Goal: Participate in discussion: Engage in conversation with other users on a specific topic

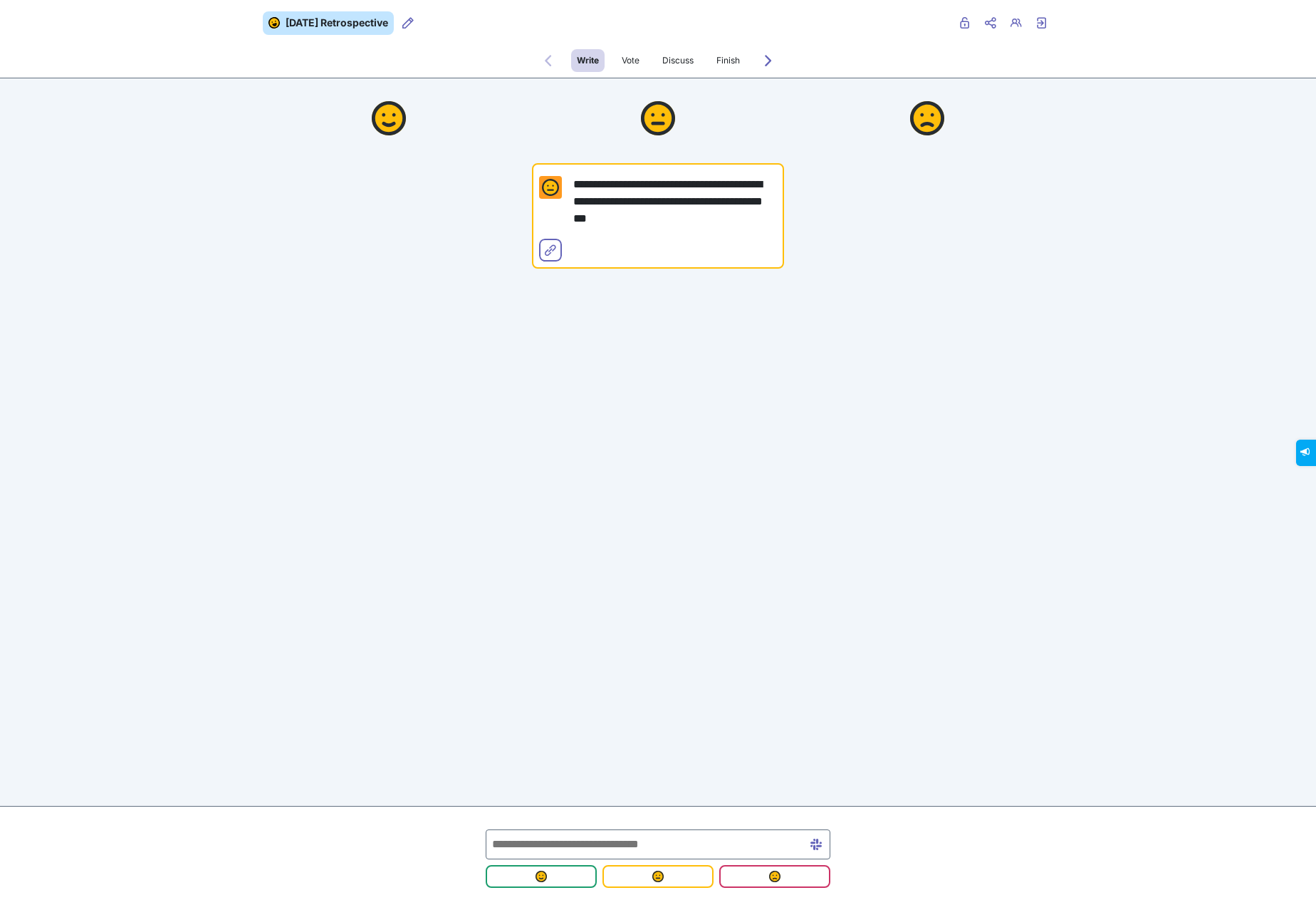
click at [624, 842] on input "text" at bounding box center [658, 845] width 344 height 30
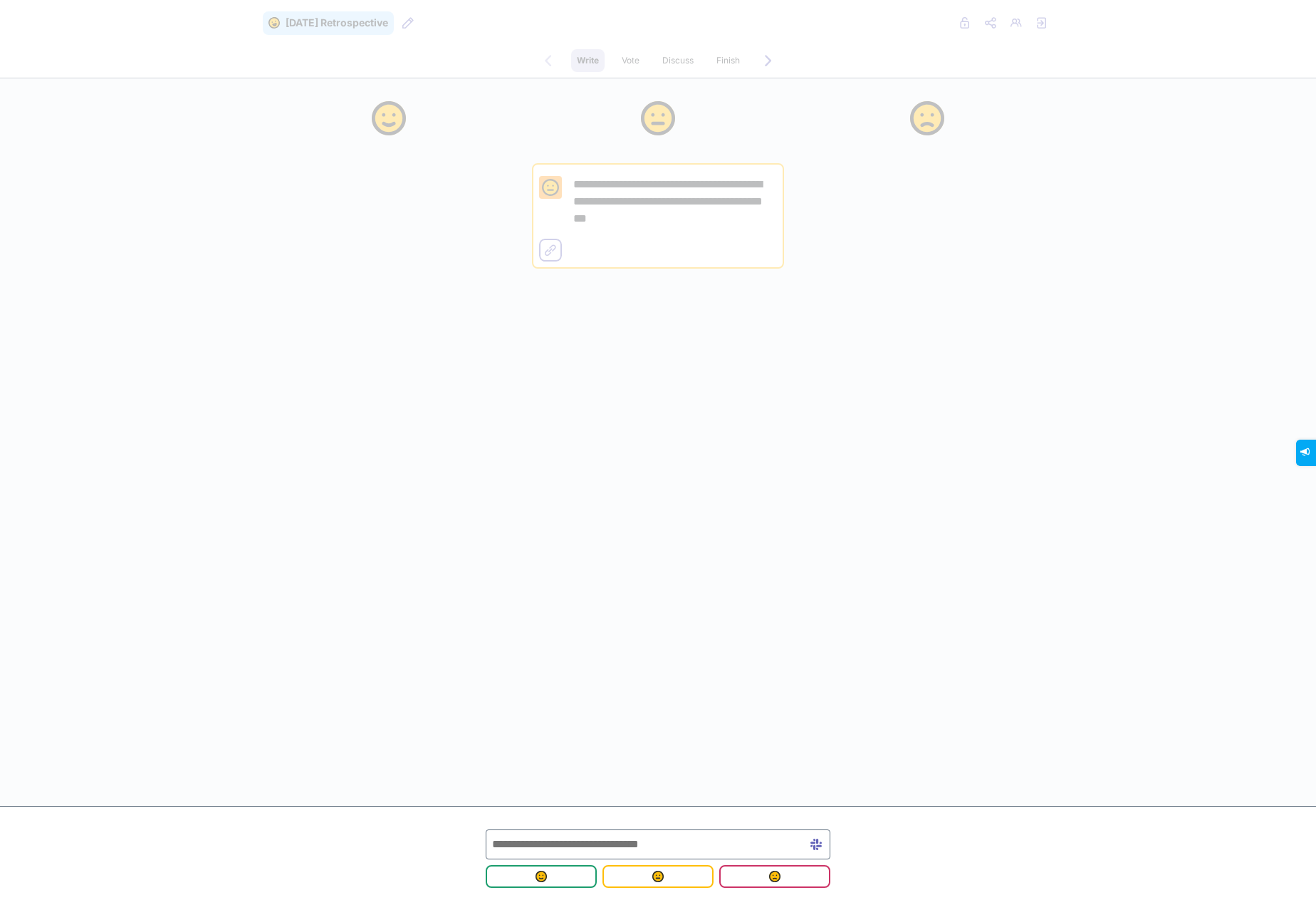
click at [624, 851] on input "text" at bounding box center [658, 845] width 344 height 30
type input "*"
type input "**********"
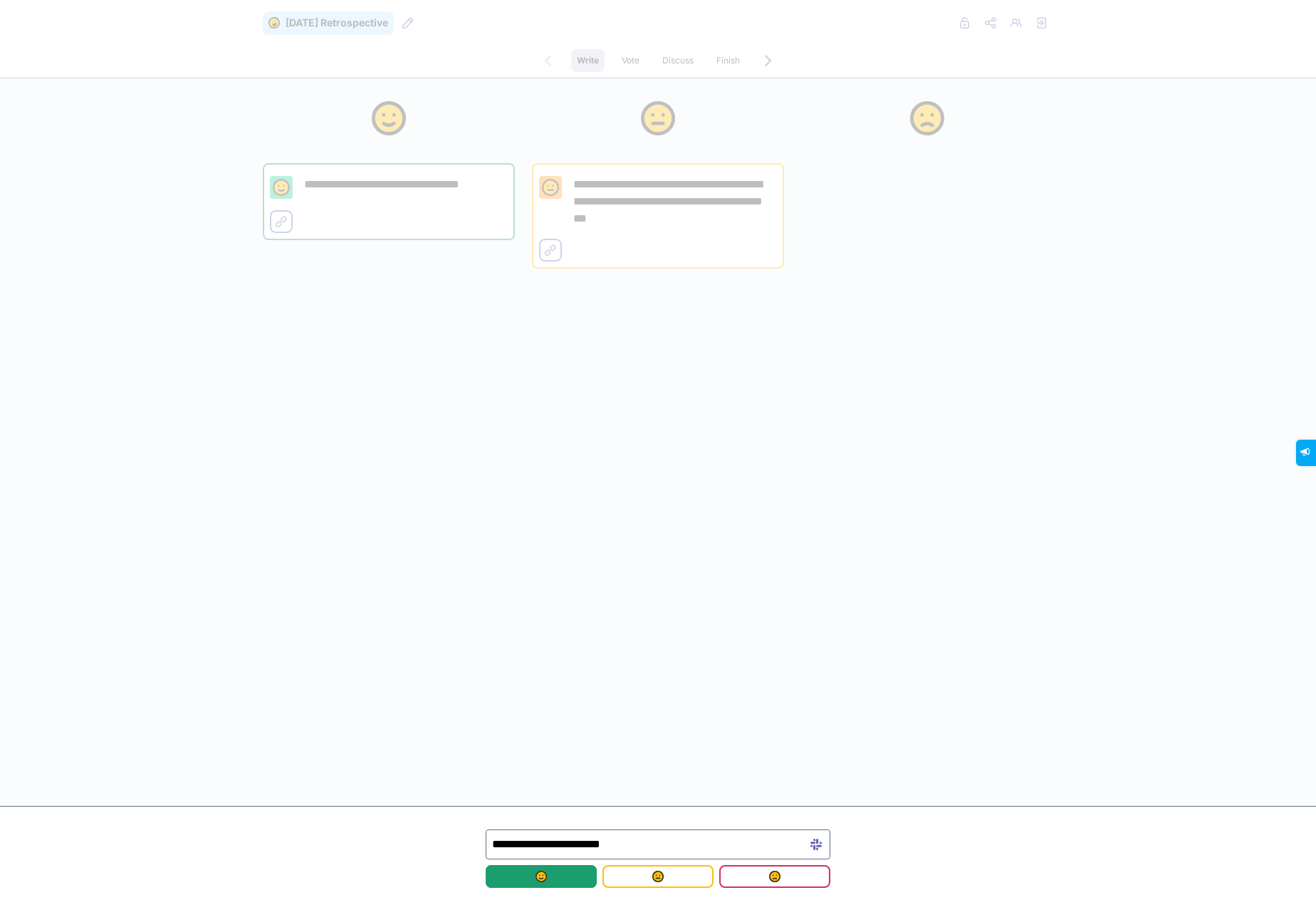
click at [537, 874] on img "submit" at bounding box center [541, 876] width 11 height 11
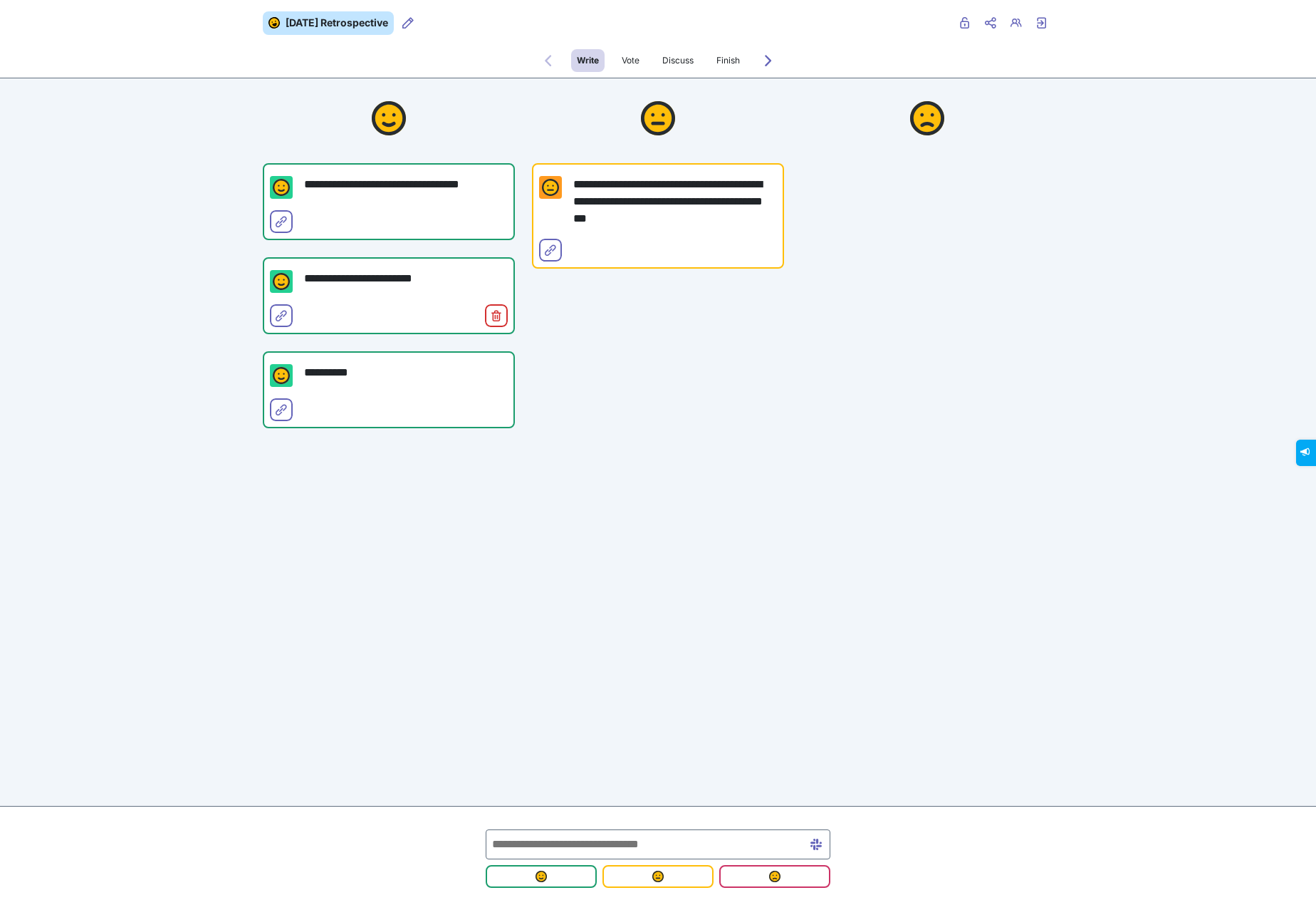
click at [643, 844] on input "text" at bounding box center [658, 845] width 344 height 30
click at [639, 844] on input "text" at bounding box center [658, 845] width 344 height 30
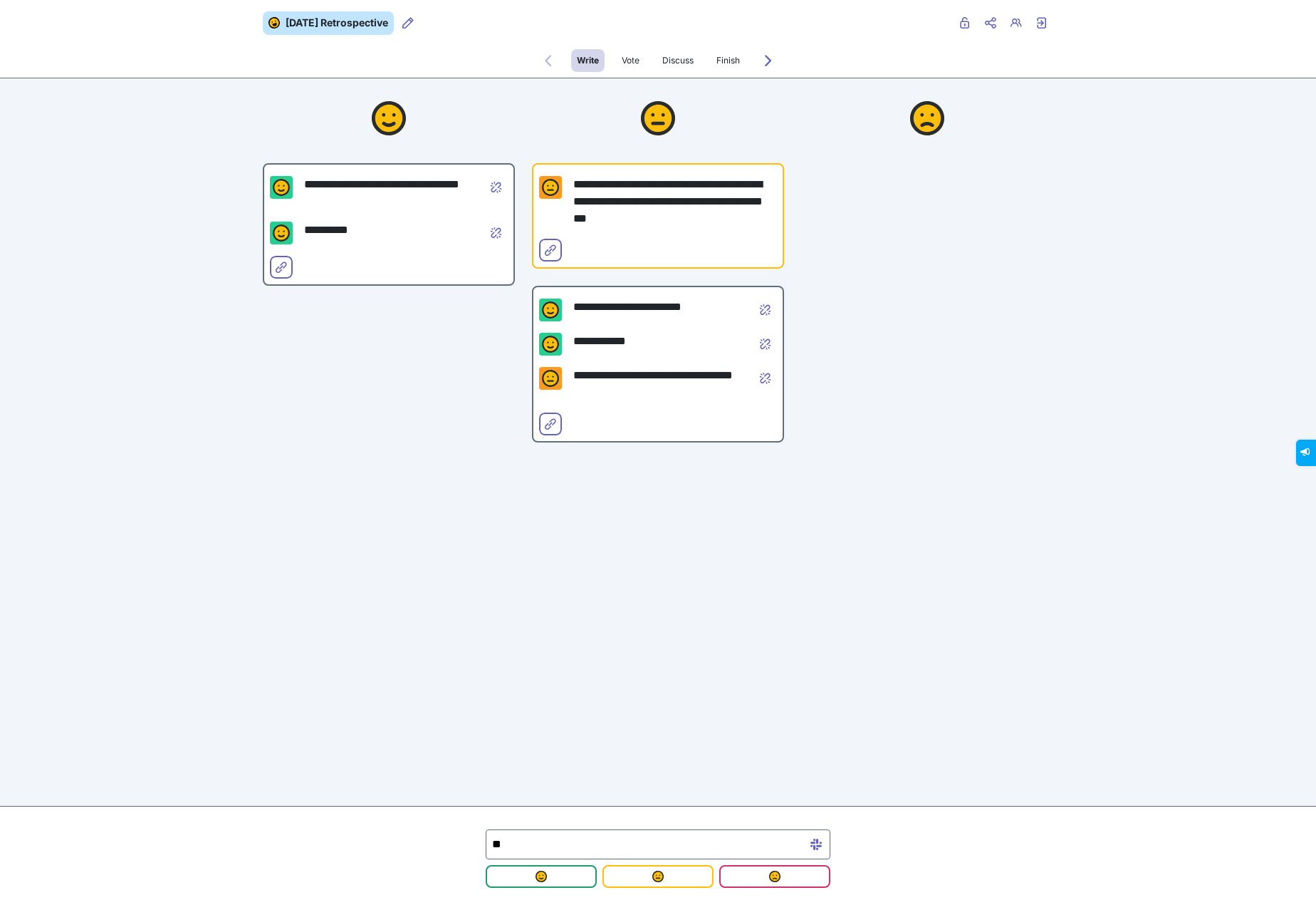
type input "*"
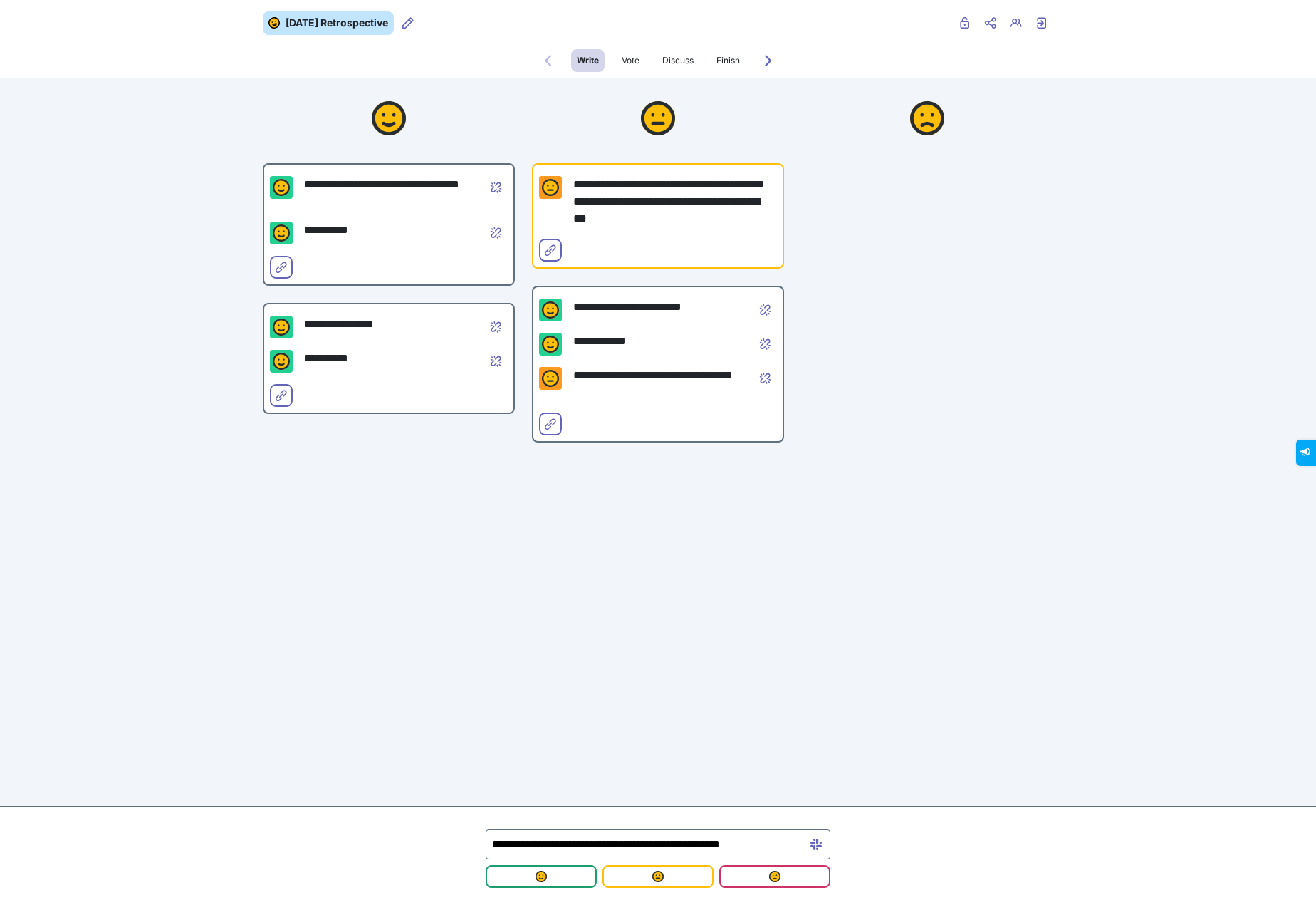
scroll to position [0, 8]
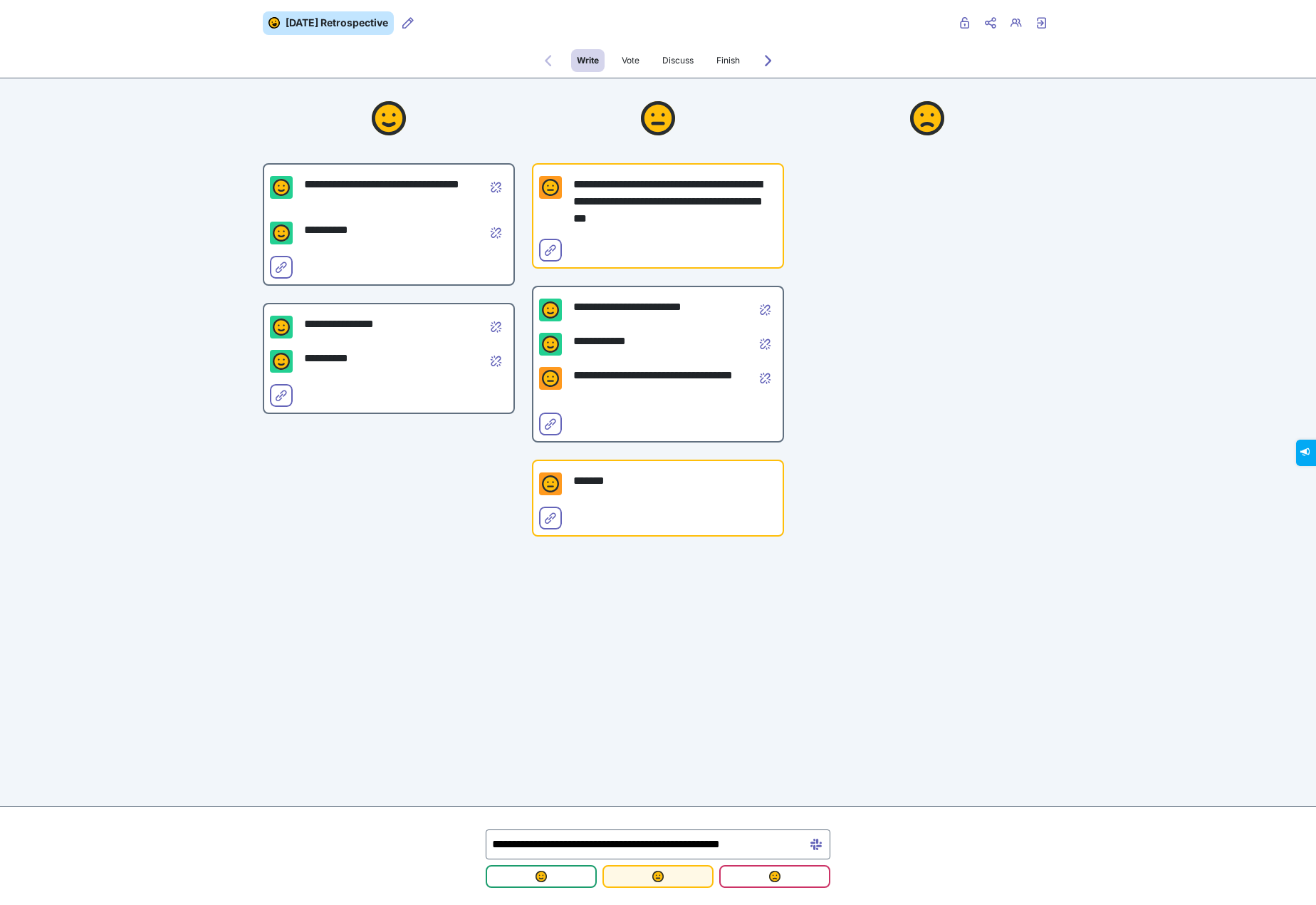
type input "**********"
click at [683, 881] on span "submit" at bounding box center [658, 876] width 88 height 11
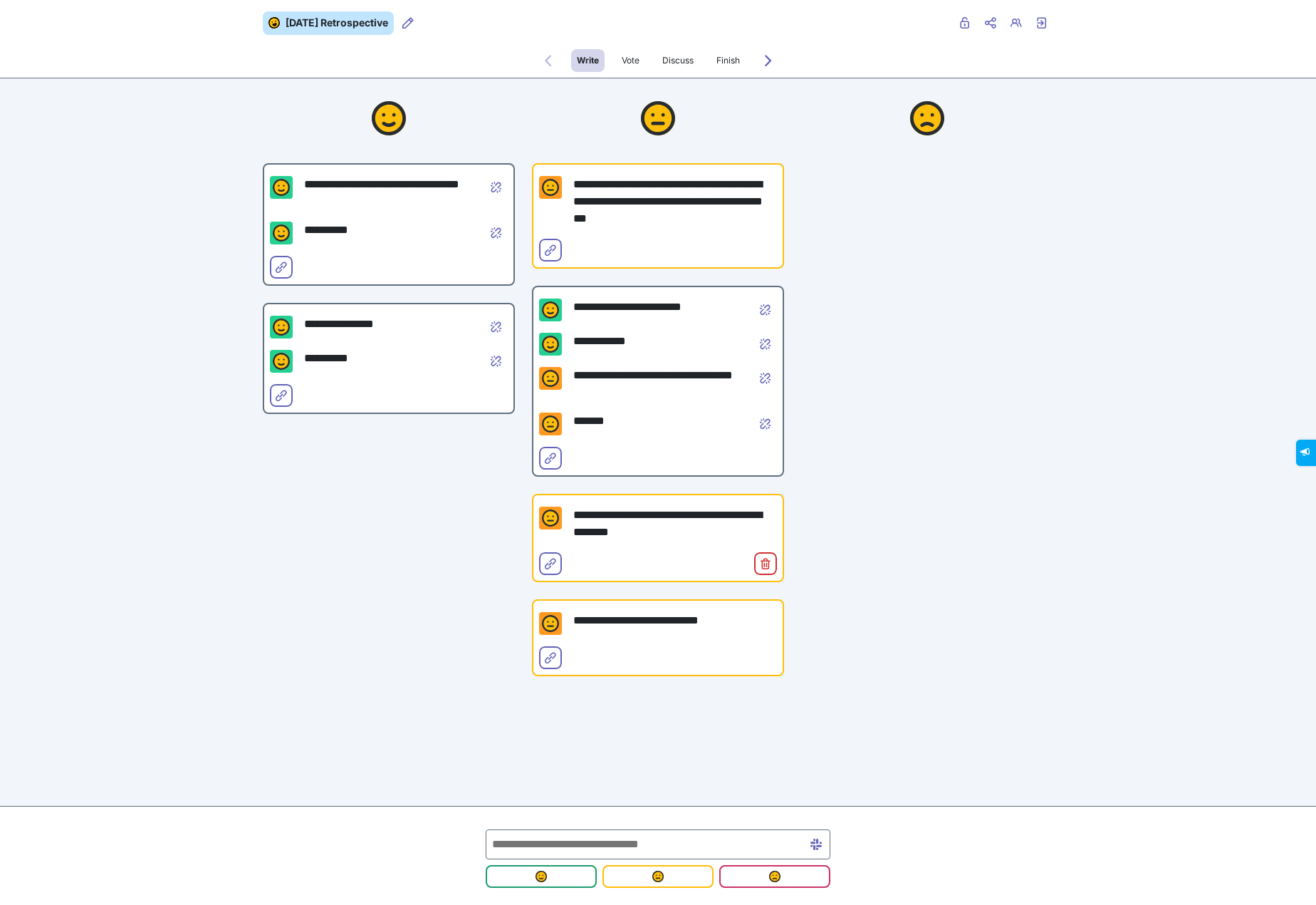
click at [723, 843] on input "text" at bounding box center [658, 845] width 344 height 30
type input "**********"
click at [674, 869] on button "submit" at bounding box center [658, 876] width 111 height 23
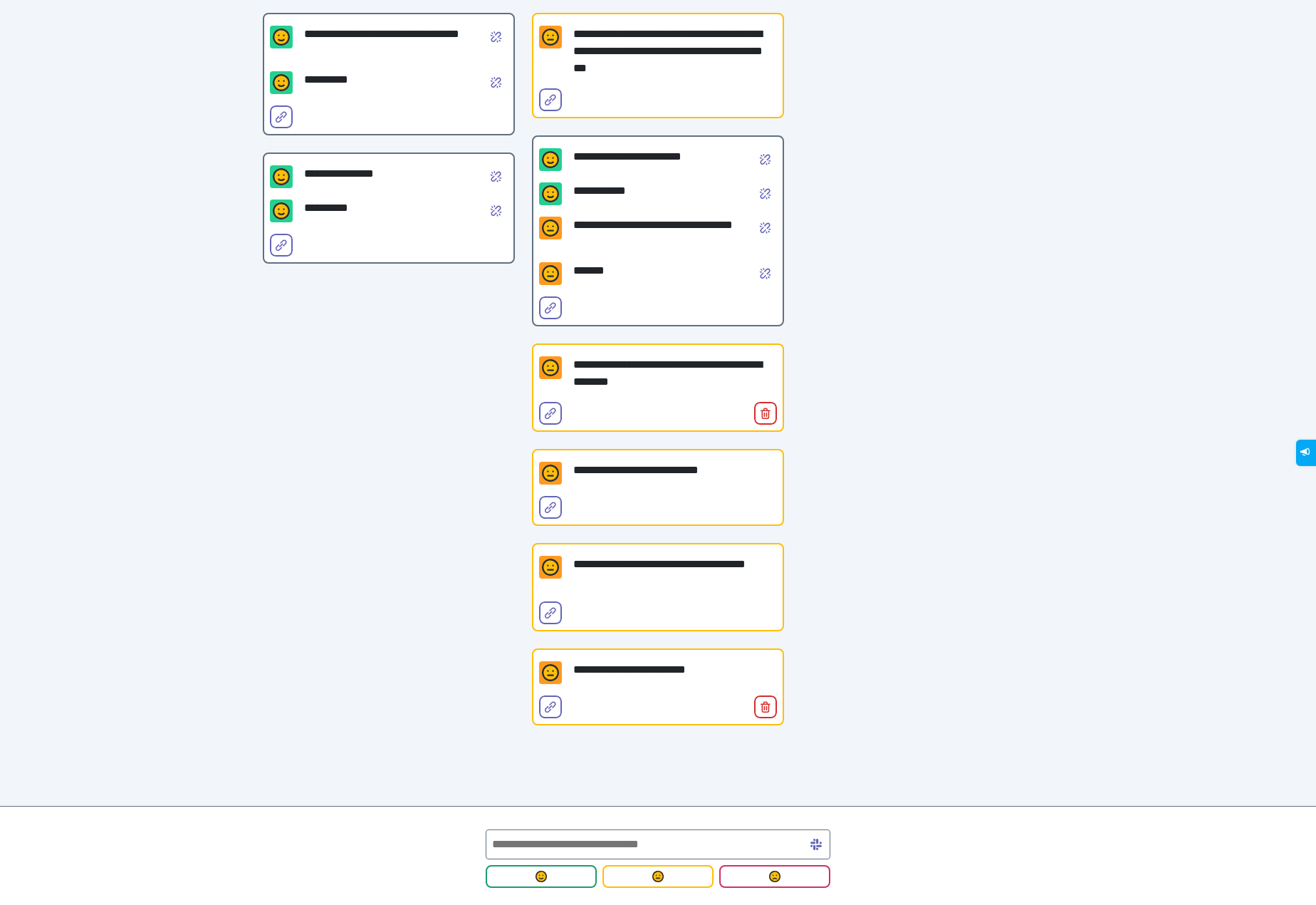
scroll to position [159, 0]
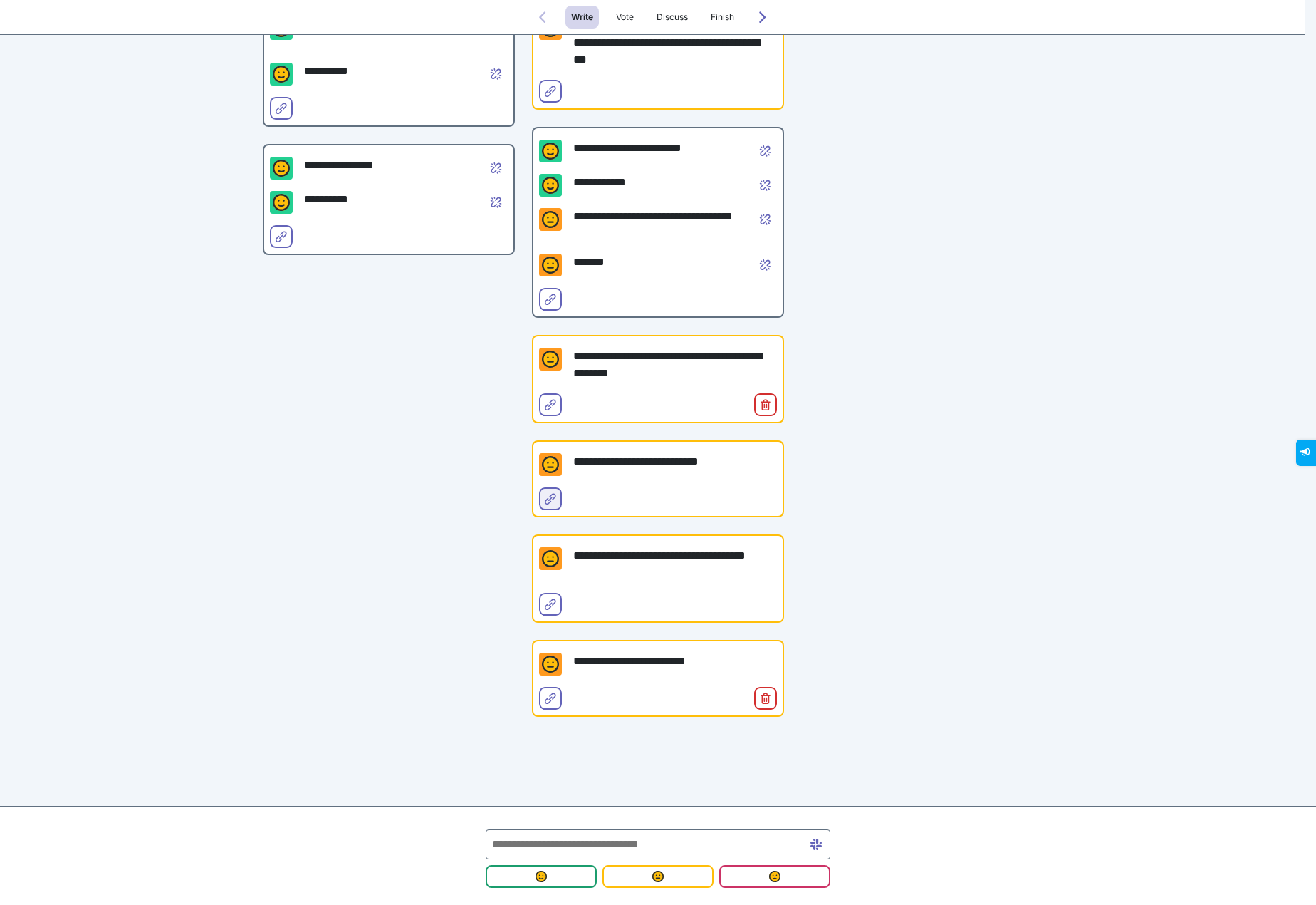
click at [545, 499] on icon "Select for merge" at bounding box center [550, 499] width 11 height 11
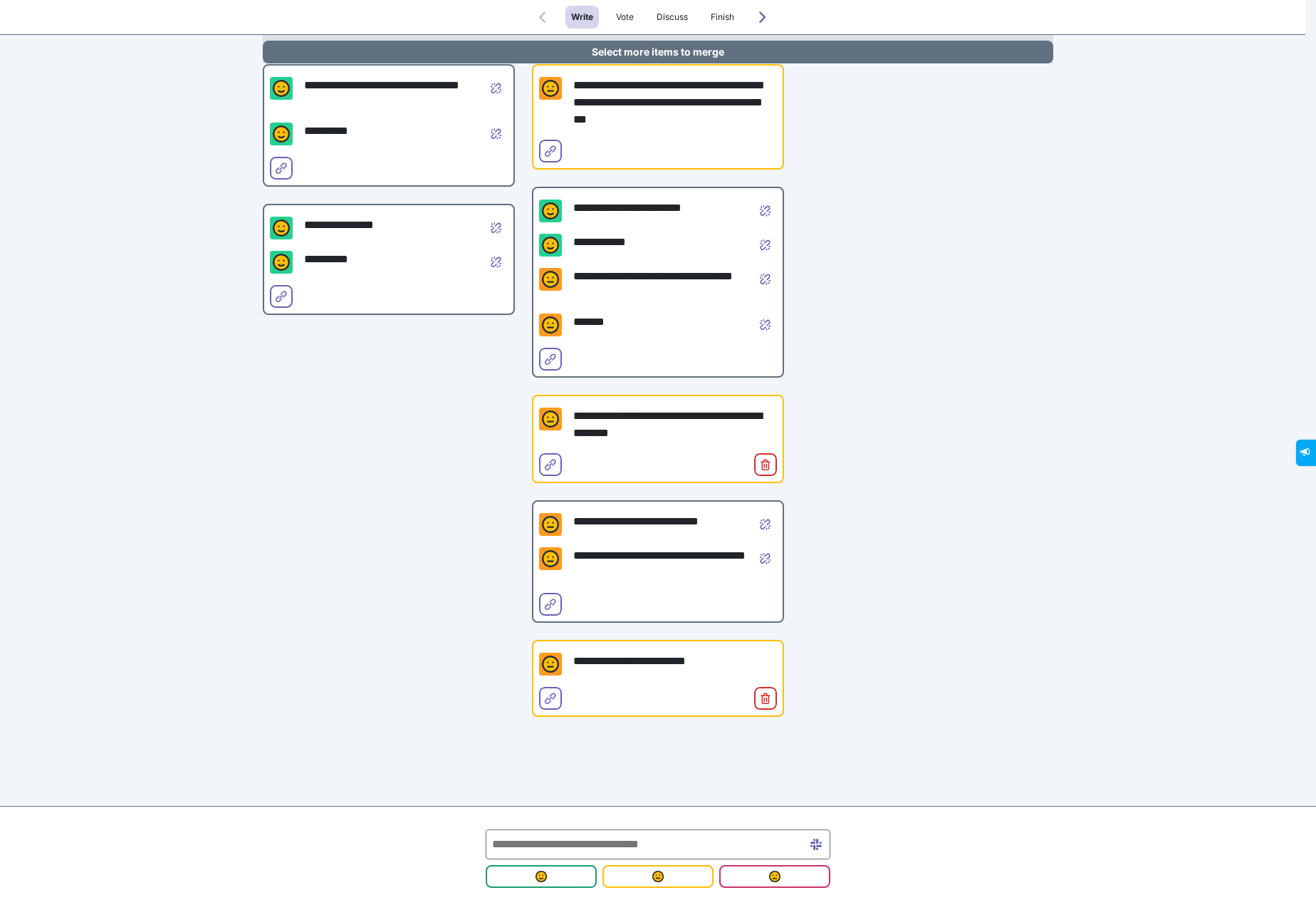
scroll to position [128, 0]
click at [544, 604] on icon "Select for merge" at bounding box center [550, 604] width 11 height 11
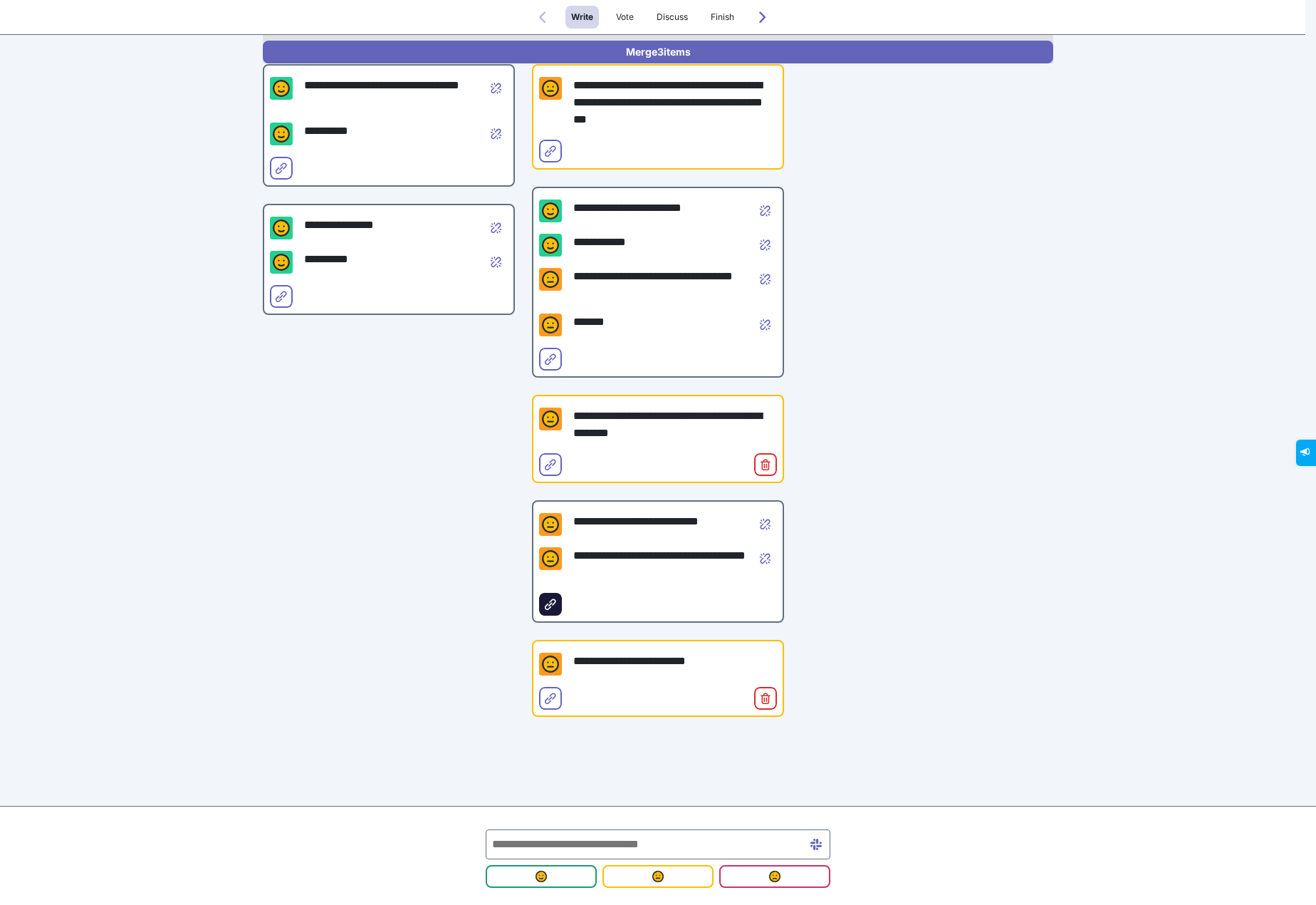
click at [547, 601] on icon "Select for merge" at bounding box center [550, 604] width 11 height 11
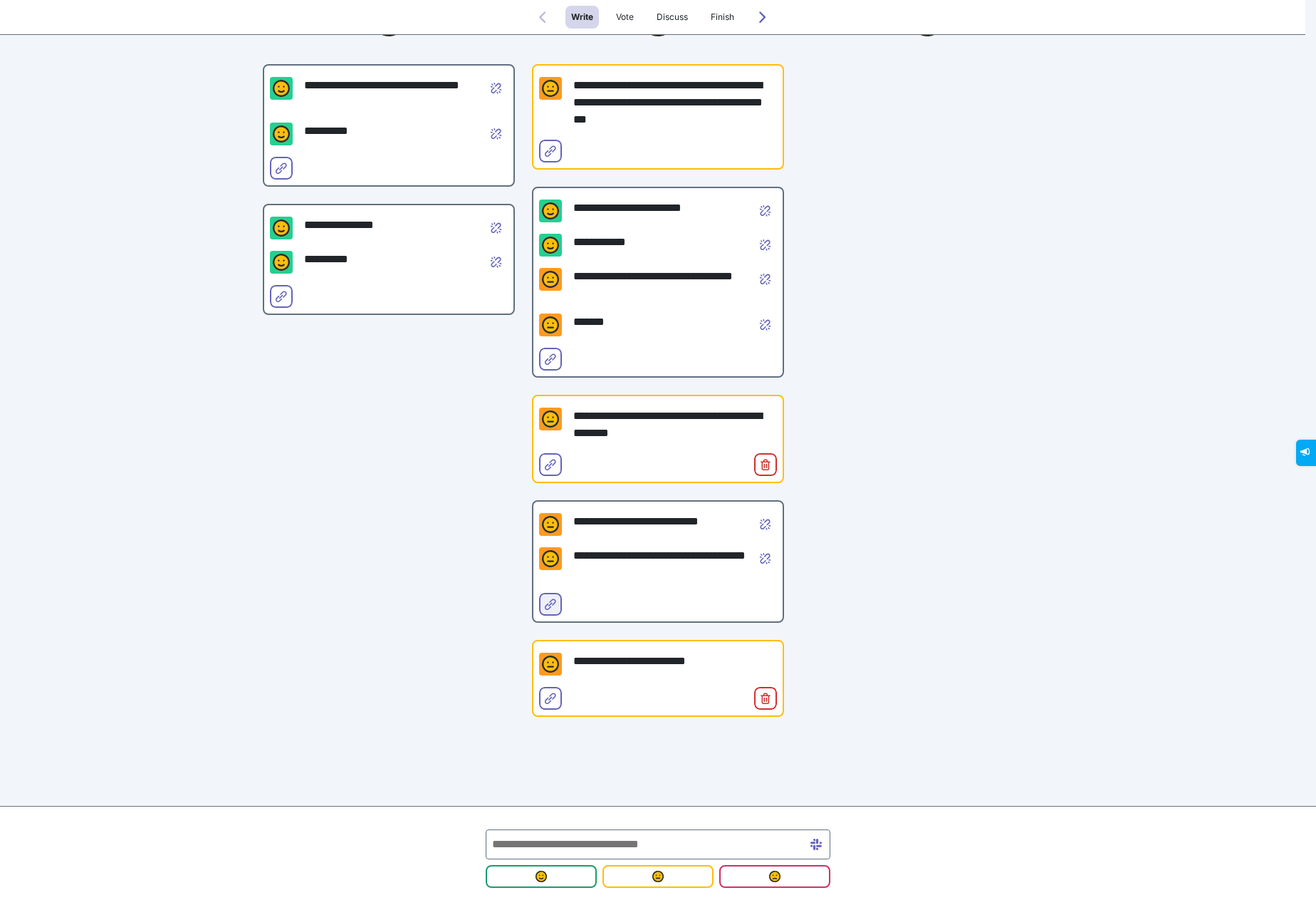
scroll to position [99, 0]
click at [760, 558] on icon "Remove from group" at bounding box center [765, 558] width 11 height 11
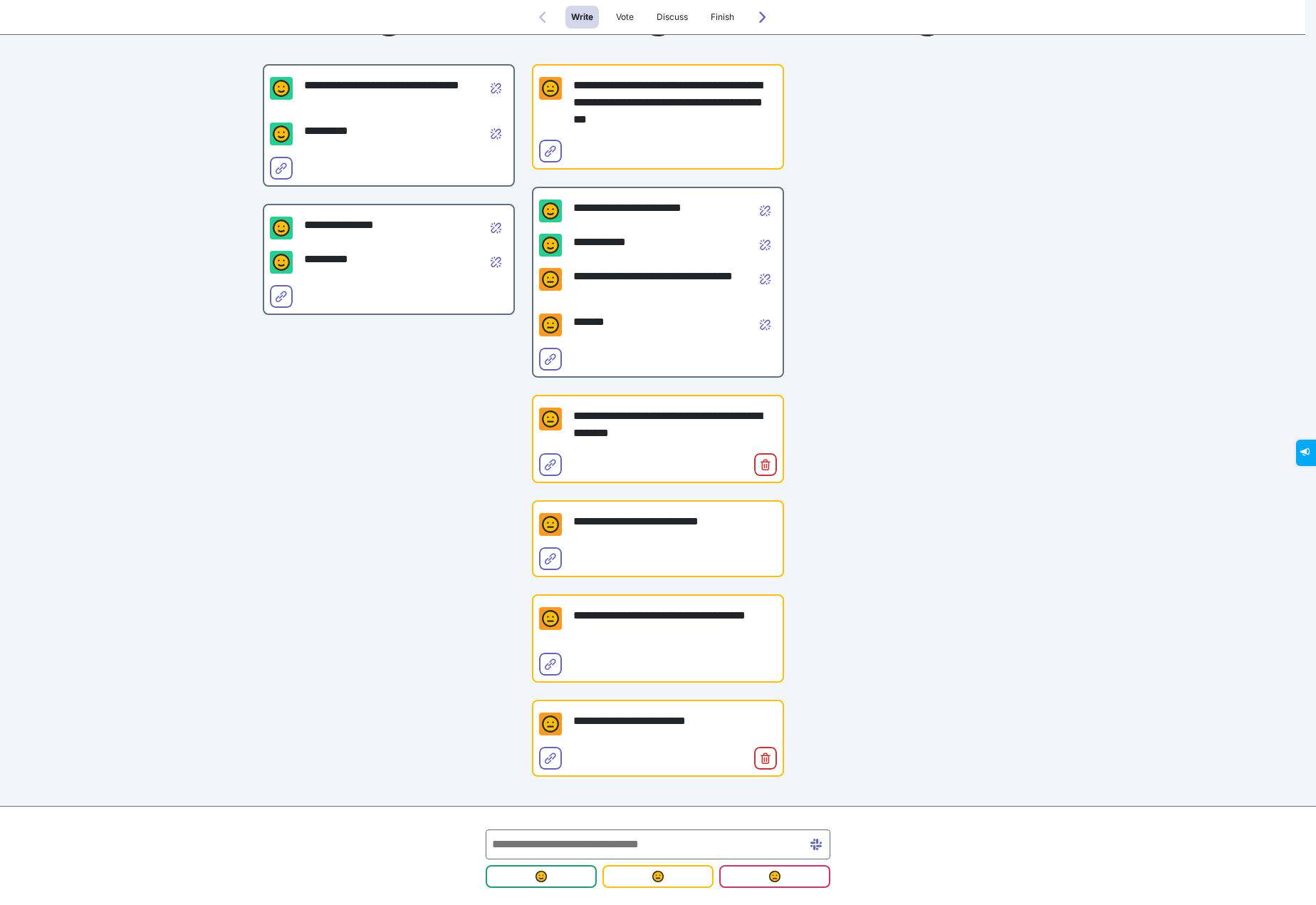
click at [623, 718] on p "**********" at bounding box center [675, 721] width 204 height 17
click at [545, 760] on icon "Select for merge" at bounding box center [550, 758] width 11 height 11
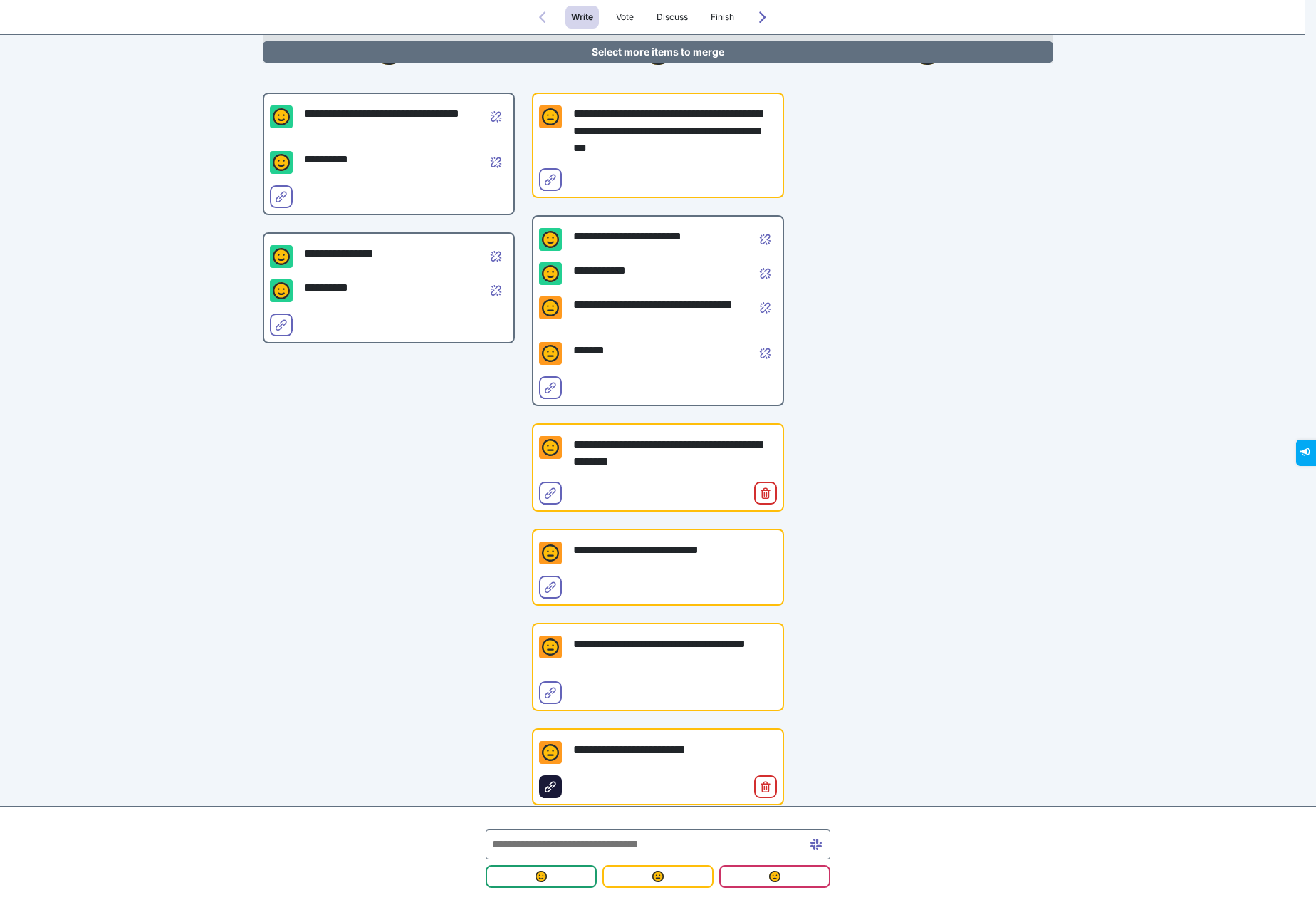
scroll to position [128, 0]
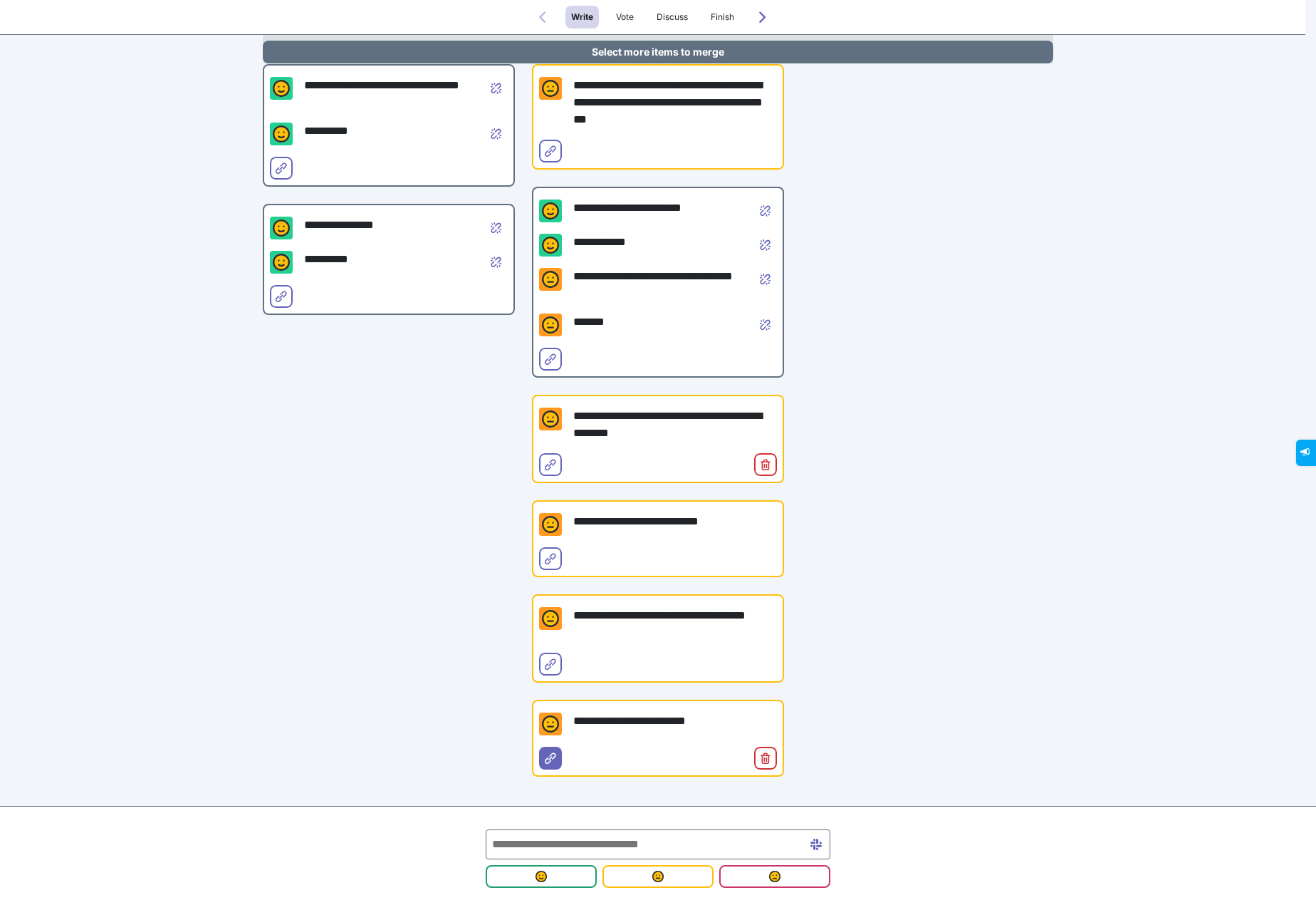
drag, startPoint x: 547, startPoint y: 556, endPoint x: 570, endPoint y: 557, distance: 23.0
click at [547, 555] on icon "Select for merge" at bounding box center [550, 558] width 11 height 11
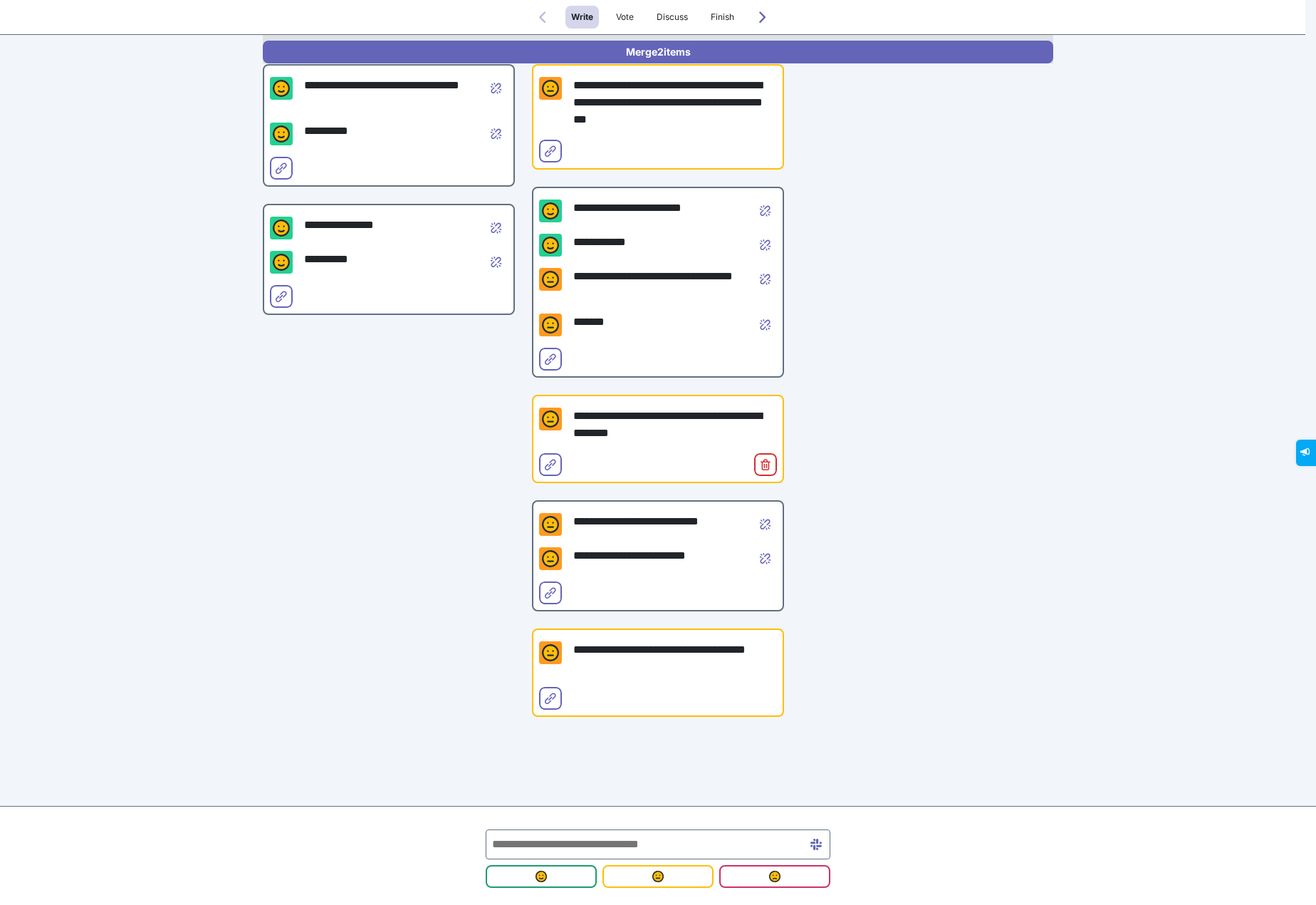
click at [938, 552] on div at bounding box center [927, 357] width 252 height 755
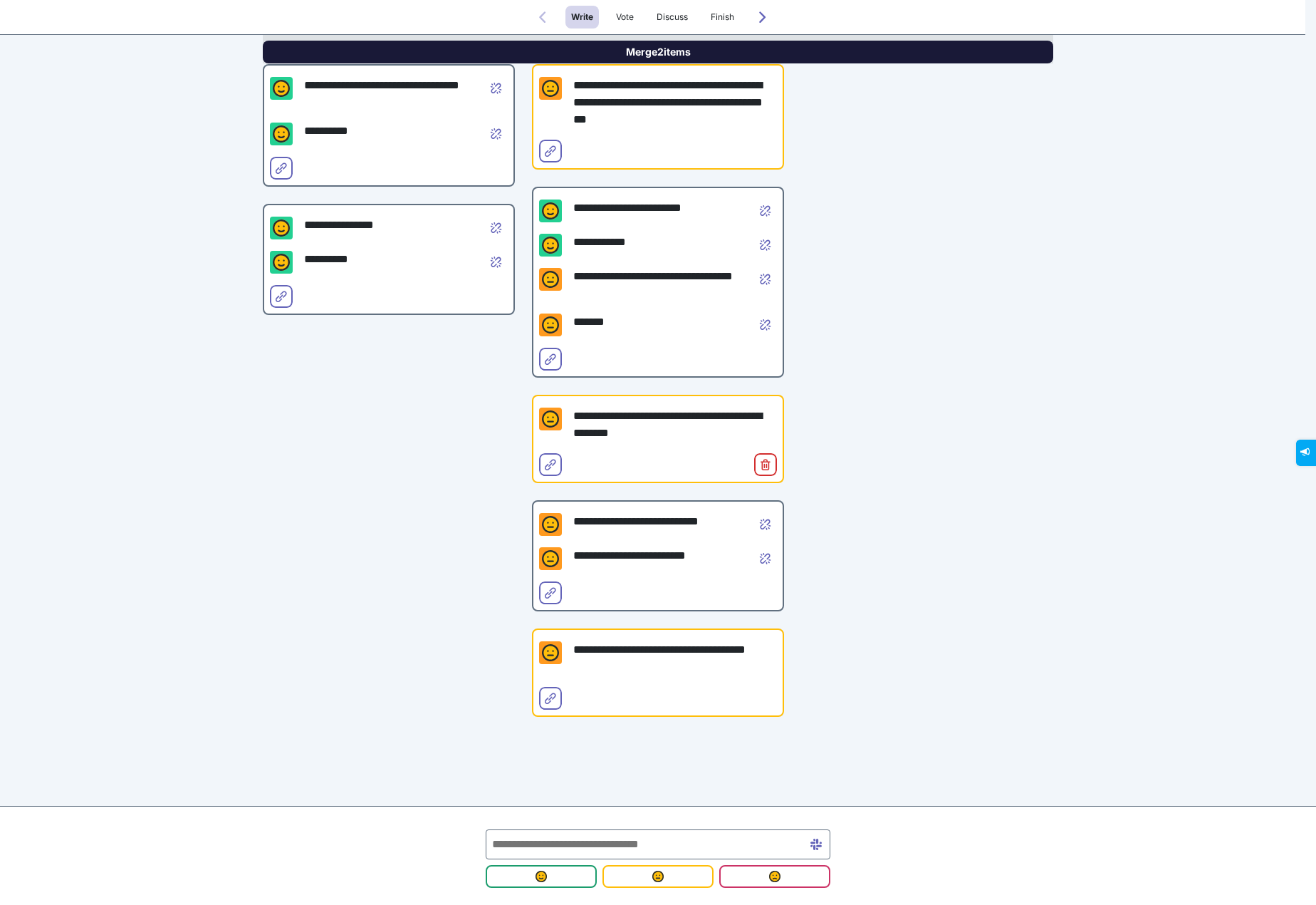
click at [778, 50] on button "Merge 2 items" at bounding box center [658, 52] width 791 height 23
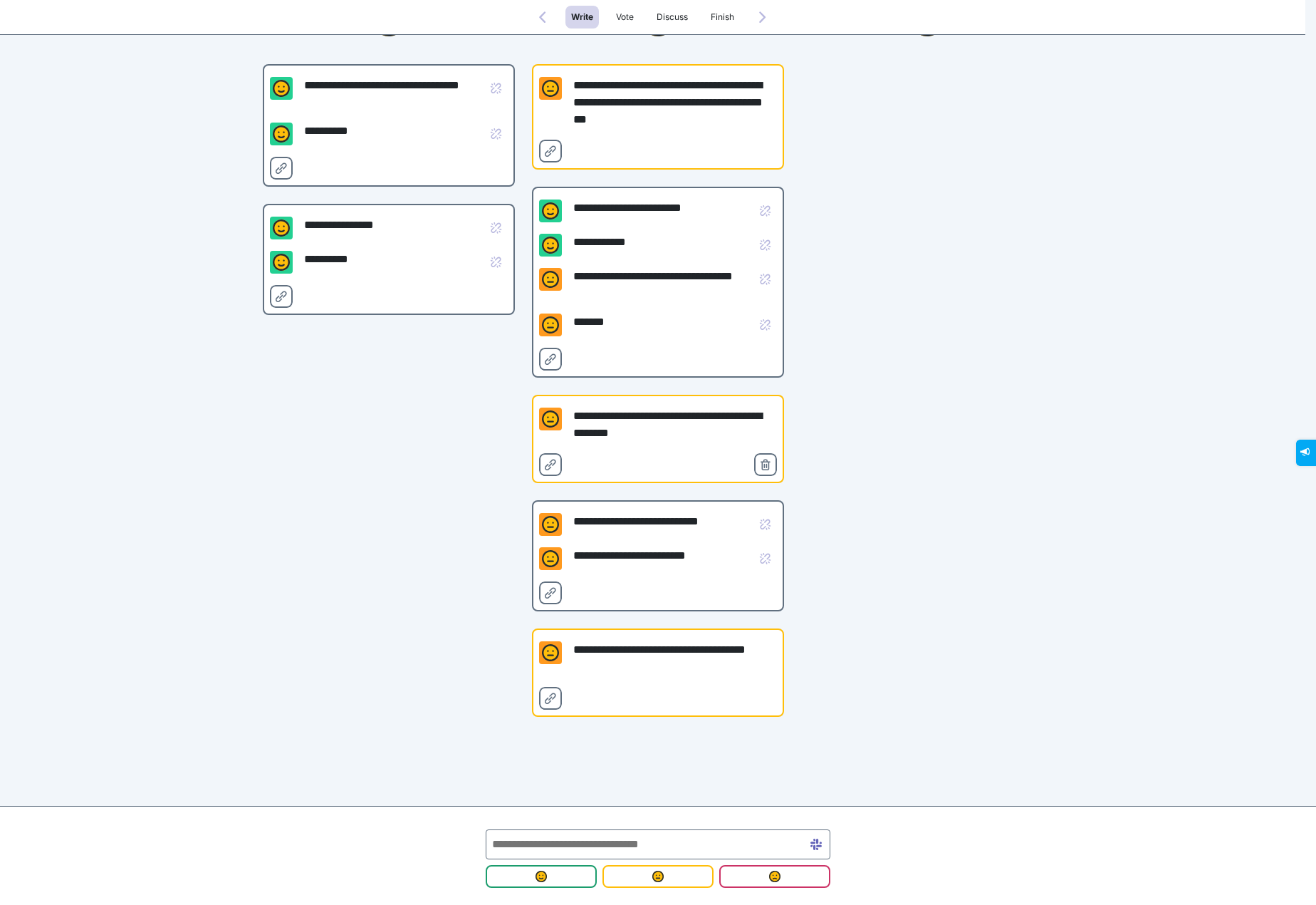
scroll to position [99, 0]
click at [883, 327] on div at bounding box center [927, 357] width 252 height 755
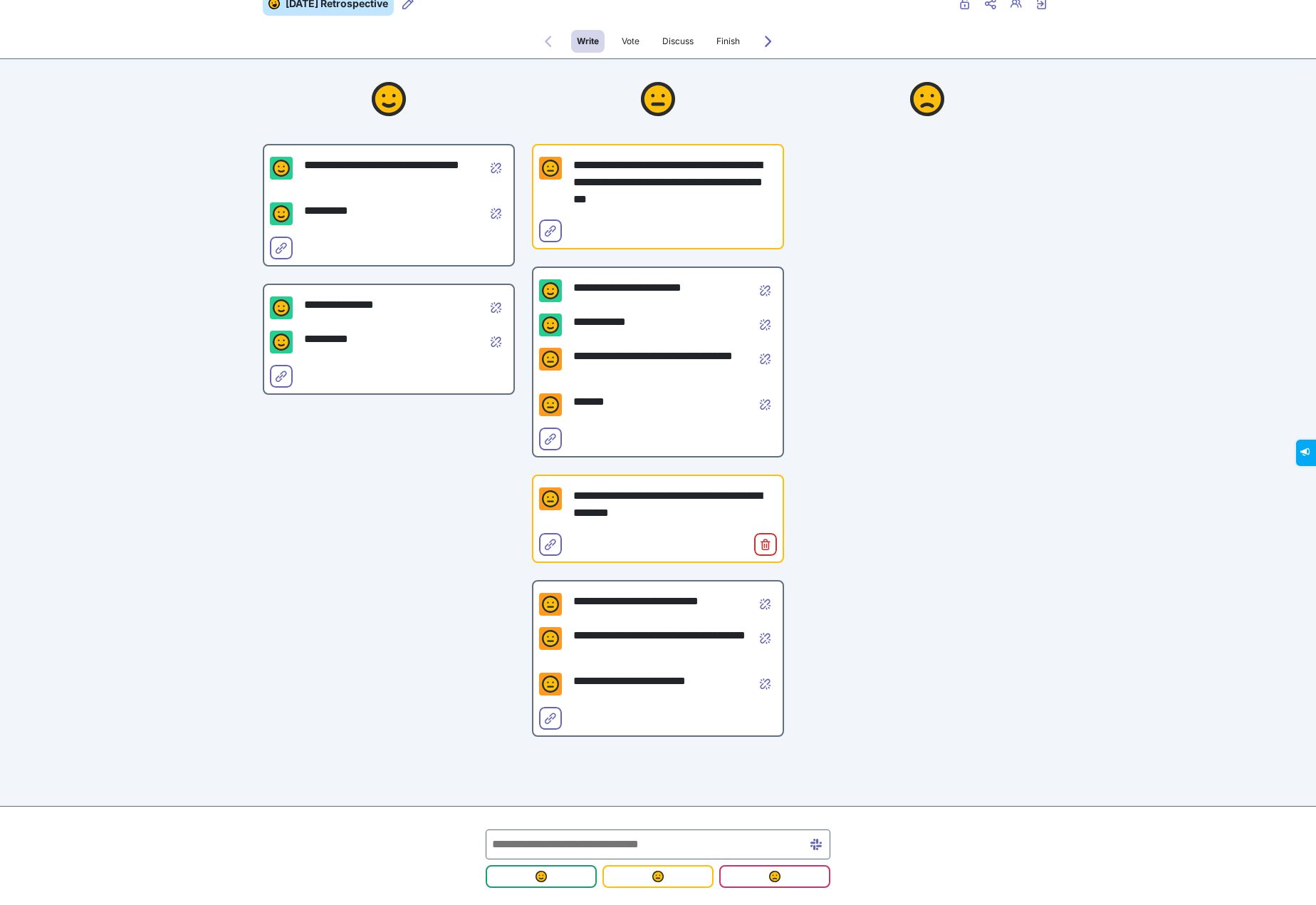
scroll to position [0, 0]
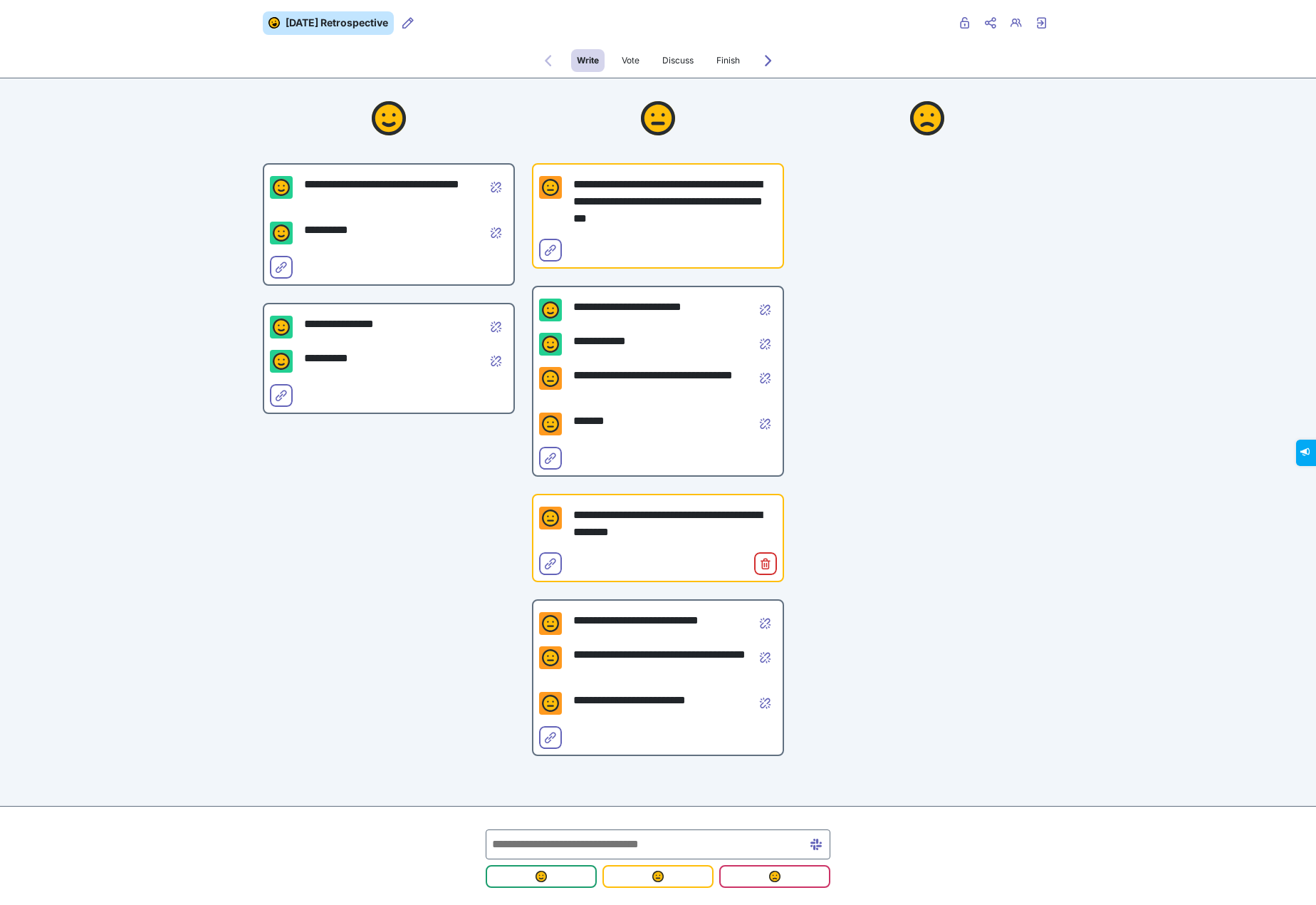
click at [190, 260] on div "**********" at bounding box center [658, 471] width 1316 height 944
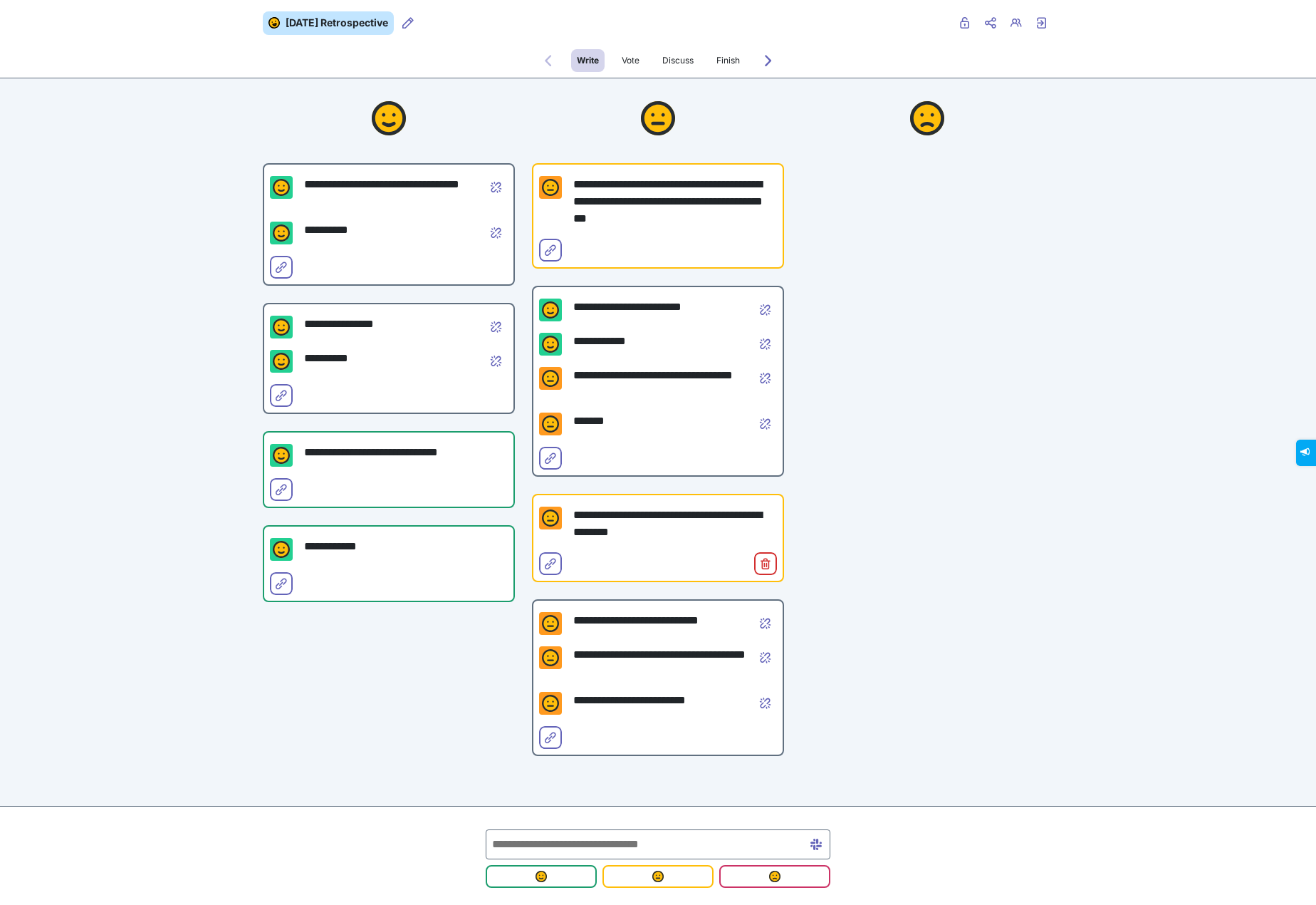
click at [165, 404] on div "**********" at bounding box center [658, 471] width 1316 height 944
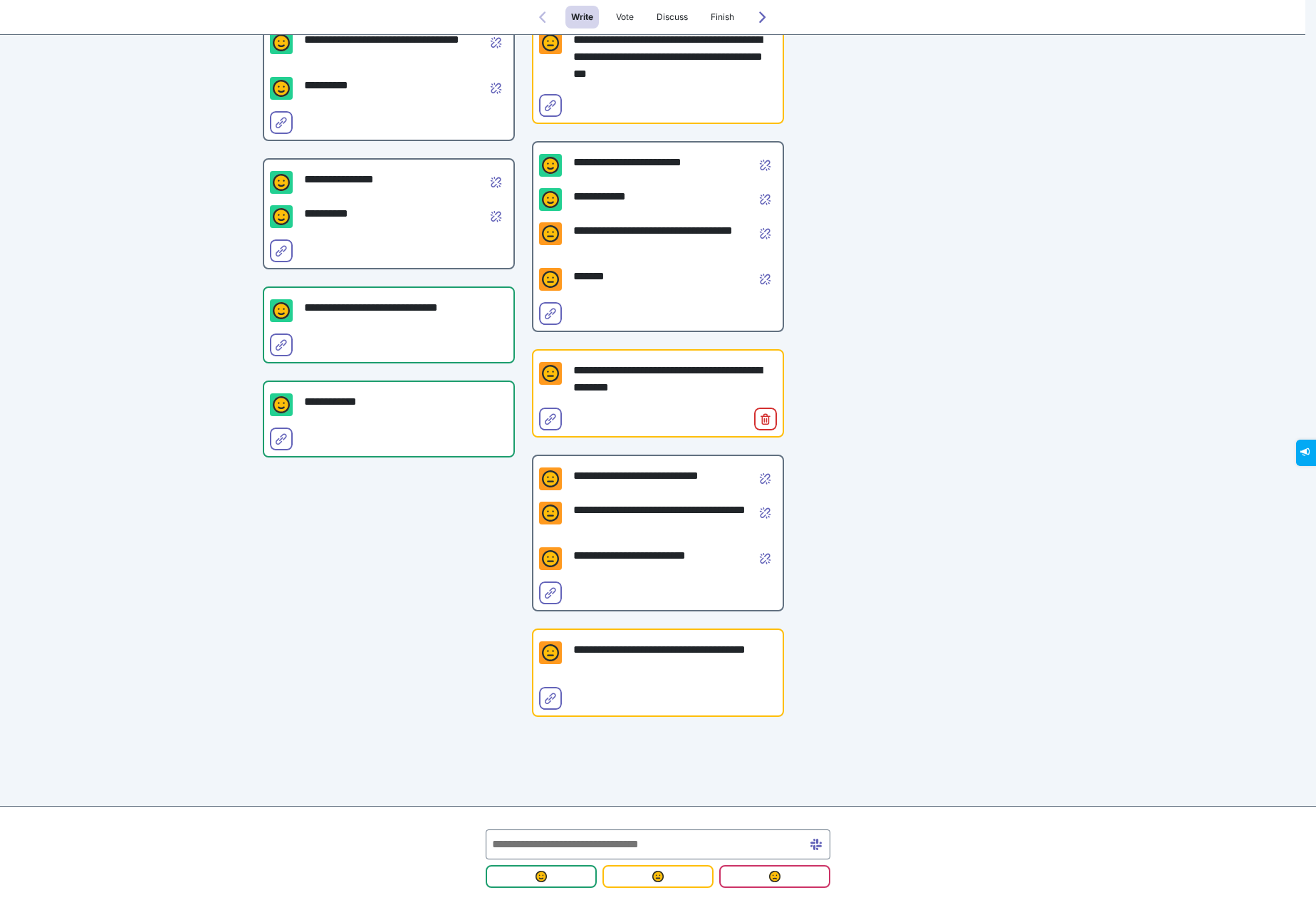
click at [543, 656] on img at bounding box center [550, 652] width 17 height 17
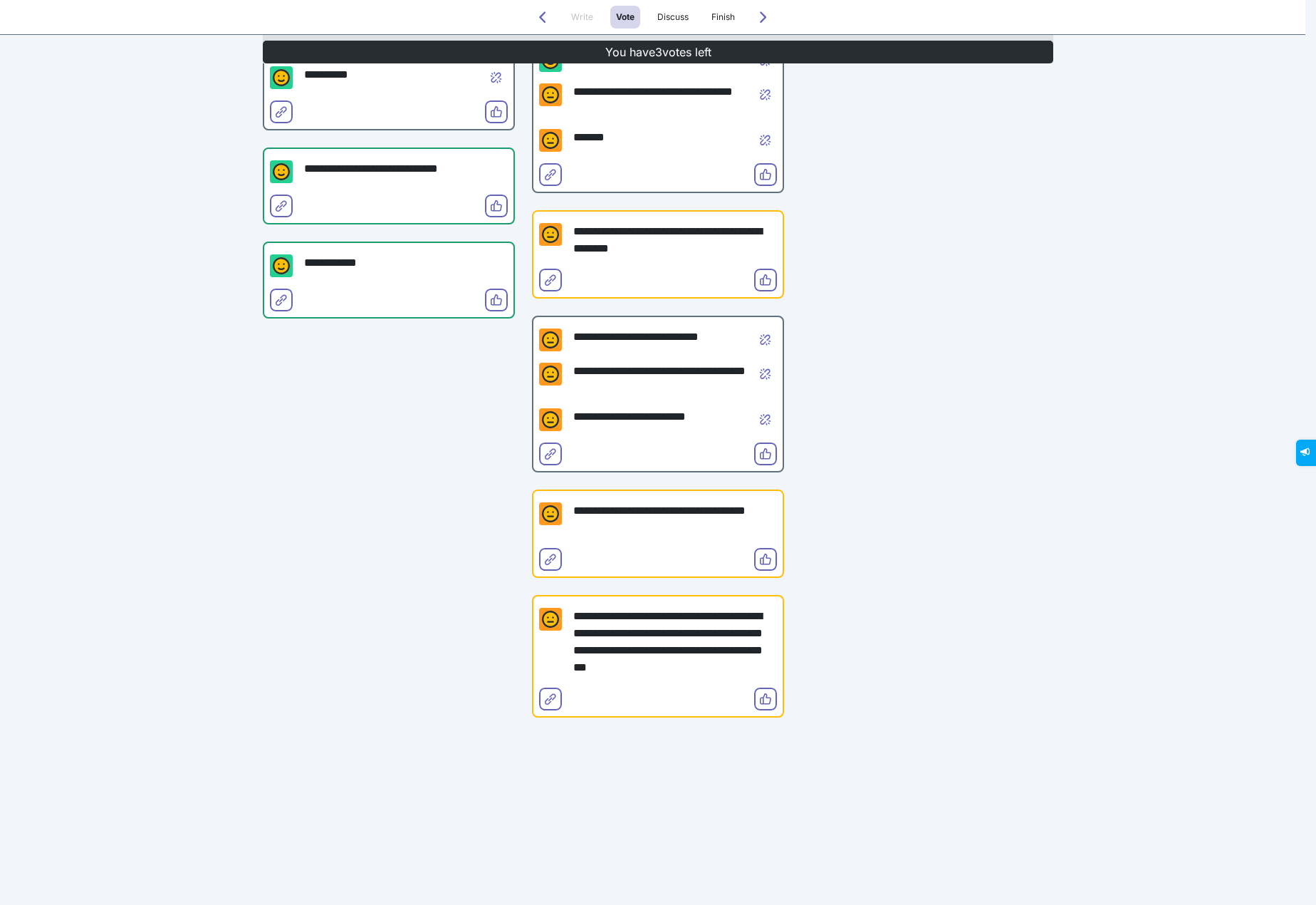
scroll to position [313, 0]
click at [766, 561] on button "Vote" at bounding box center [766, 558] width 23 height 23
click at [766, 697] on button "Vote" at bounding box center [766, 698] width 23 height 23
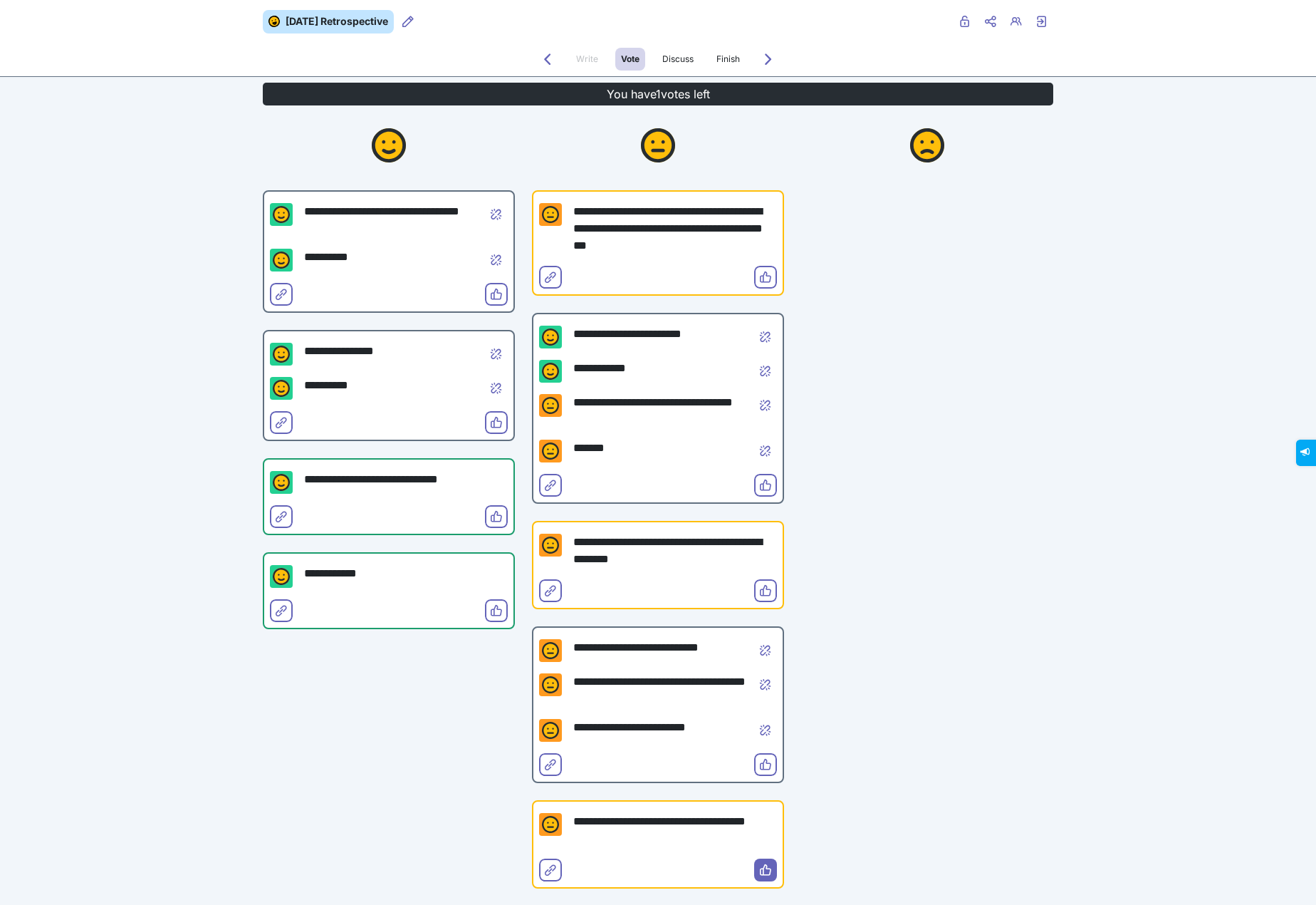
scroll to position [0, 0]
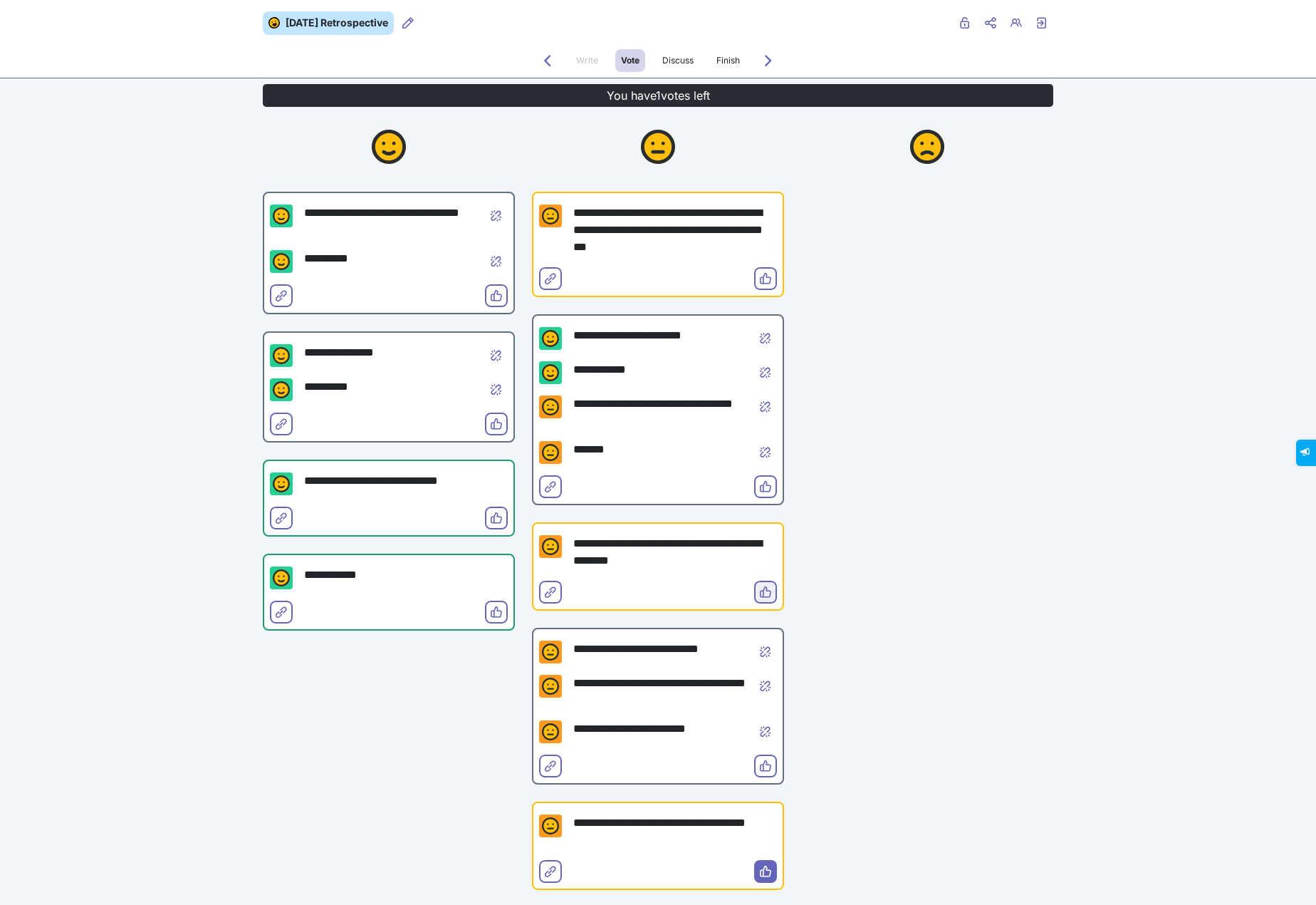
click at [760, 589] on icon "Vote" at bounding box center [765, 591] width 11 height 11
click at [904, 406] on div at bounding box center [927, 576] width 252 height 941
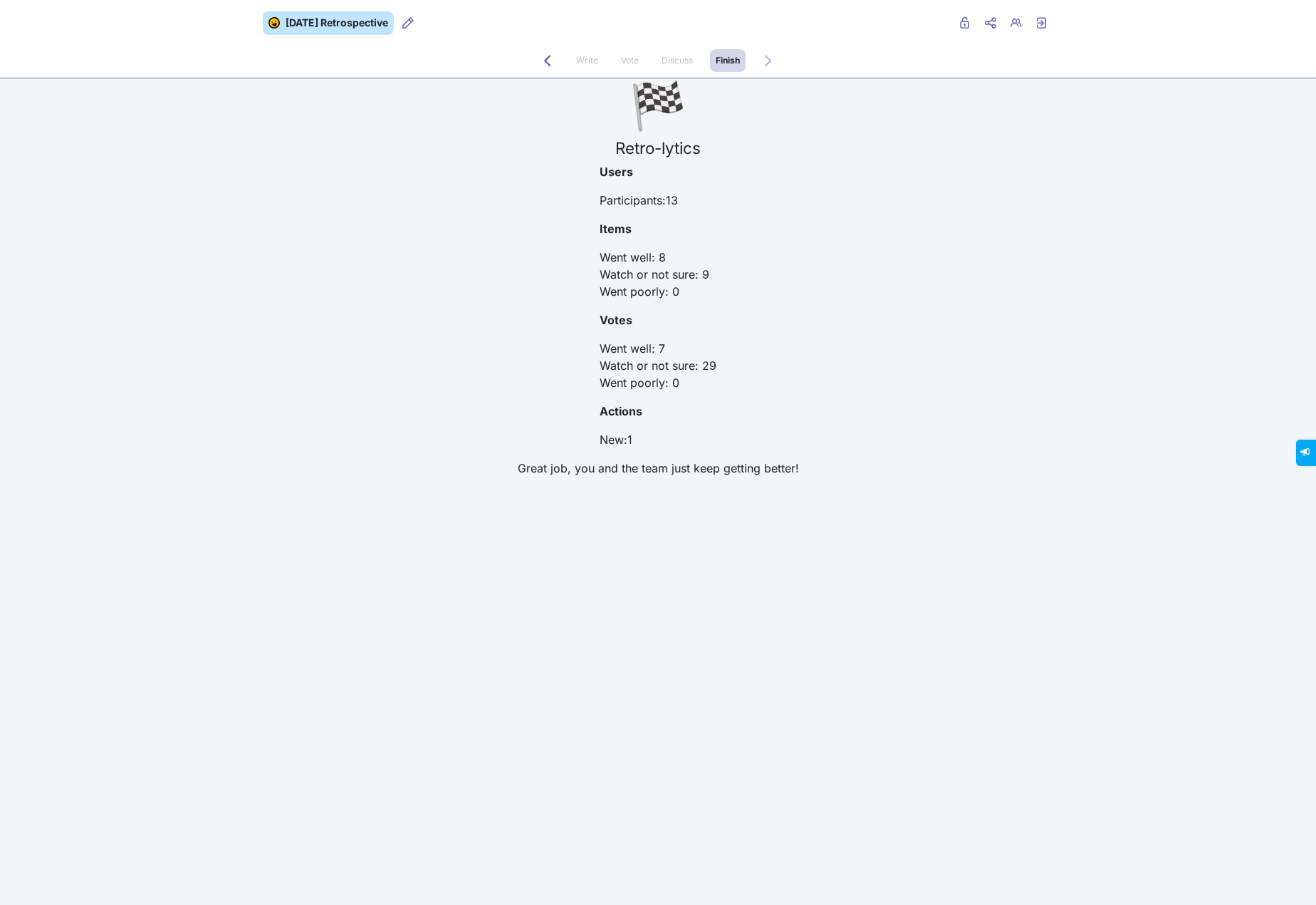
click at [455, 249] on div "🏁 Retro-lytics Users Participants: 13 Items Went well : 8 Watch or not sure : 9…" at bounding box center [658, 283] width 791 height 410
